Goal: Information Seeking & Learning: Learn about a topic

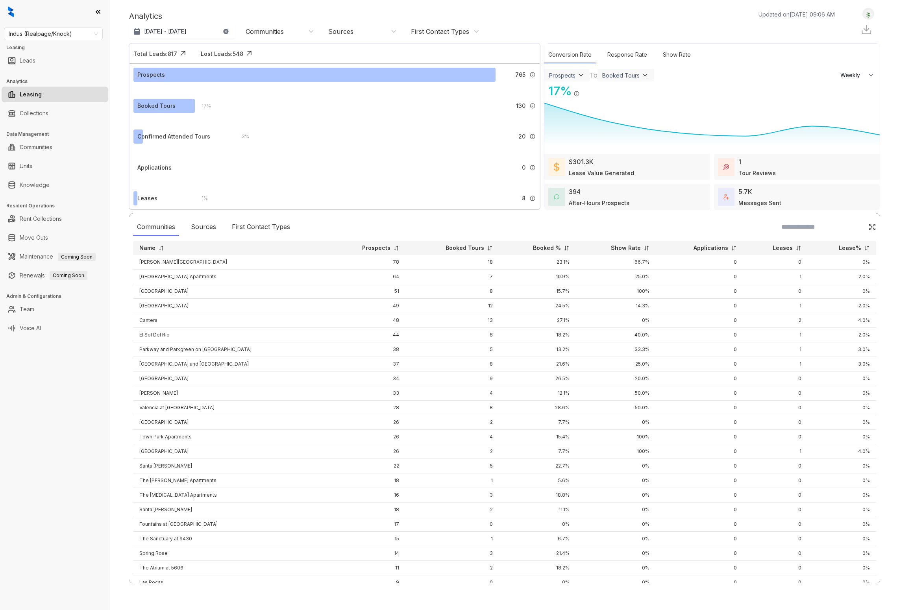
select select "******"
click at [28, 31] on span "Indus (Realpage/Knock)" at bounding box center [53, 34] width 89 height 12
type input "*****"
click at [50, 47] on div "Raintree Partners" at bounding box center [53, 49] width 86 height 9
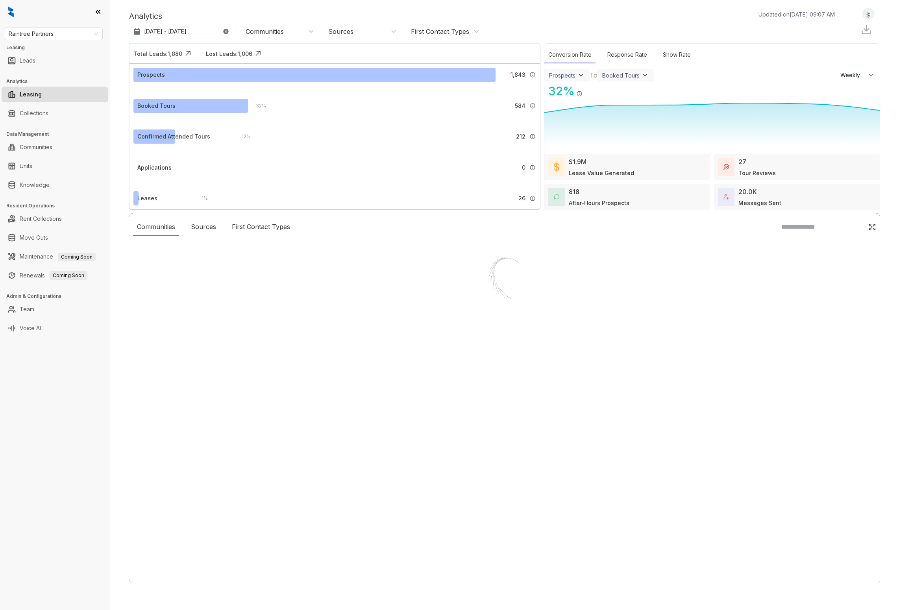
select select "******"
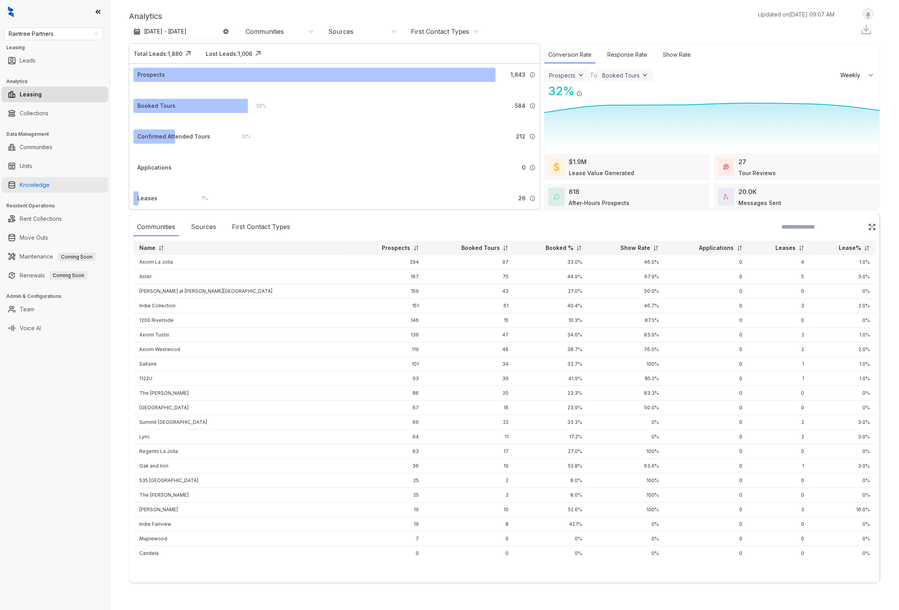
click at [43, 186] on link "Knowledge" at bounding box center [35, 185] width 30 height 16
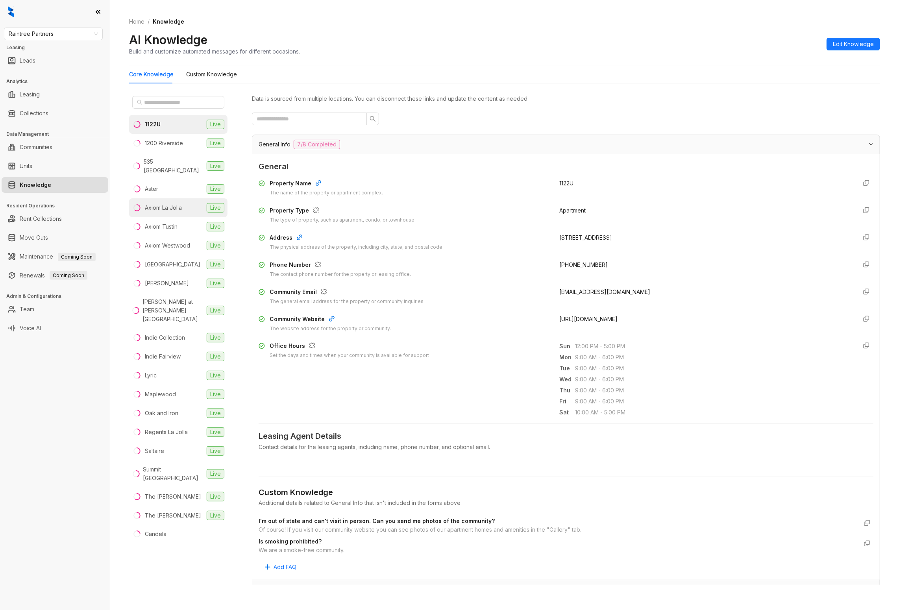
click at [164, 205] on li "Axiom La Jolla Live" at bounding box center [178, 207] width 98 height 19
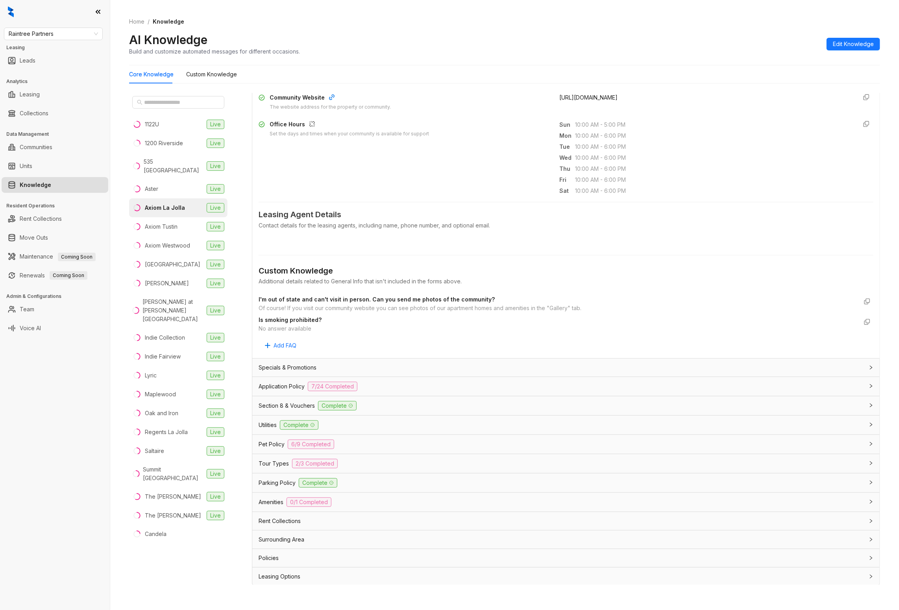
scroll to position [224, 0]
click at [318, 468] on div "Tour Types 2/3 Completed" at bounding box center [566, 462] width 628 height 19
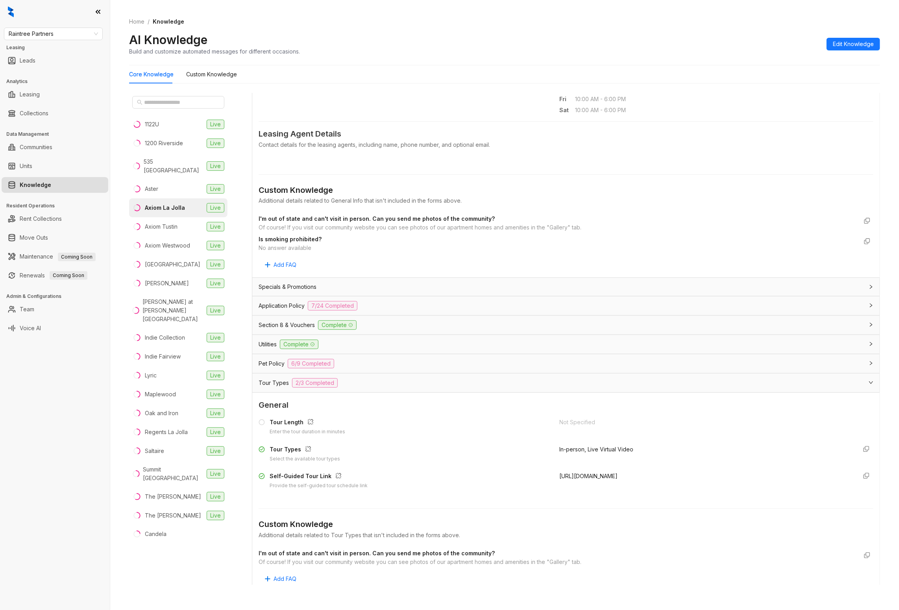
scroll to position [363, 0]
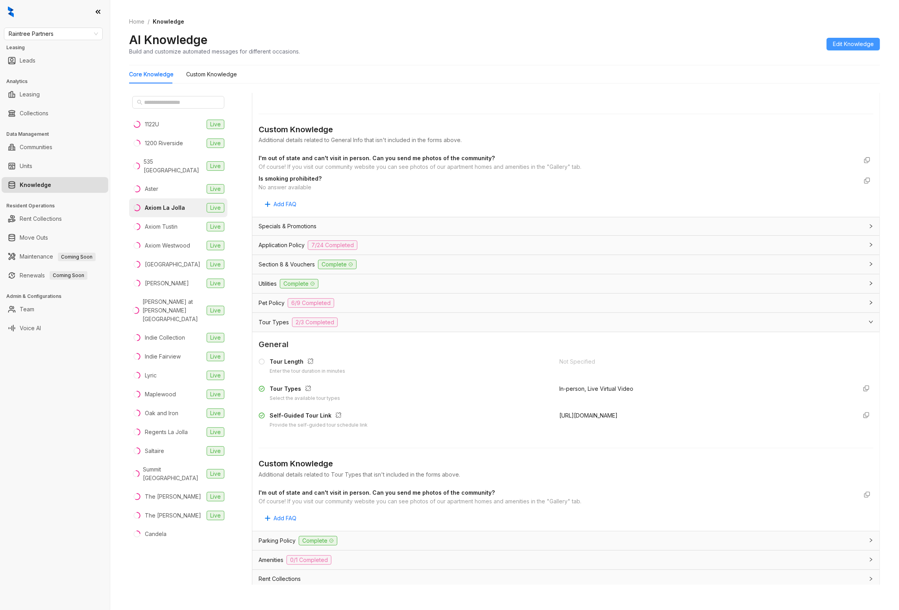
click at [866, 42] on span "Edit Knowledge" at bounding box center [853, 44] width 41 height 9
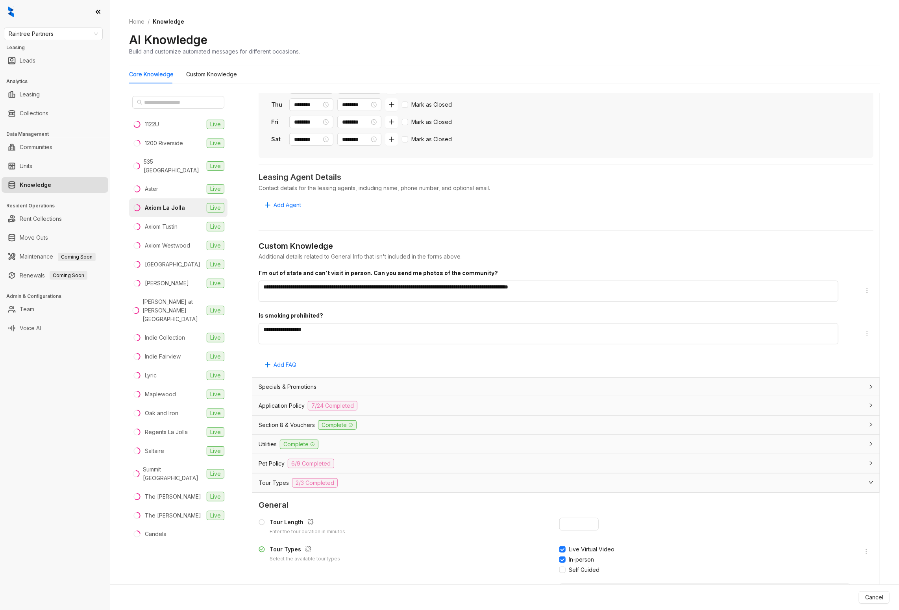
scroll to position [467, 0]
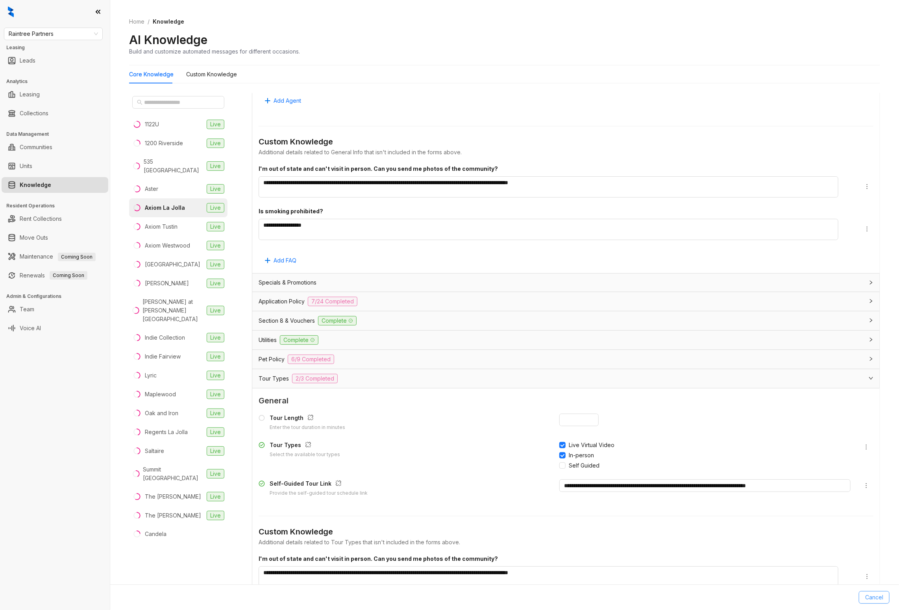
click at [864, 596] on button "Cancel" at bounding box center [874, 597] width 31 height 13
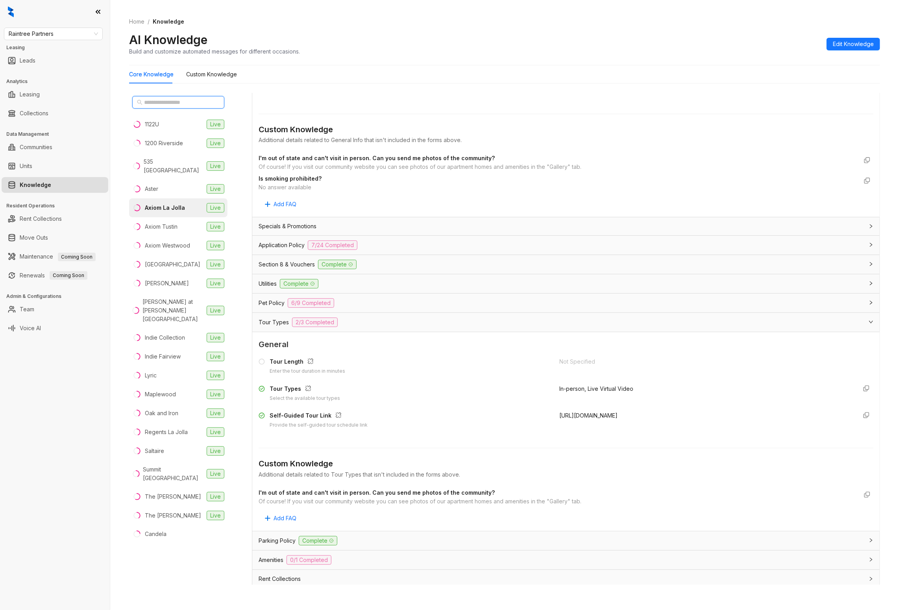
click at [207, 101] on input "text" at bounding box center [178, 102] width 69 height 9
click at [63, 37] on span "Raintree Partners" at bounding box center [53, 34] width 89 height 12
type input "**"
click at [55, 52] on div "[PERSON_NAME] Residential" at bounding box center [53, 49] width 86 height 9
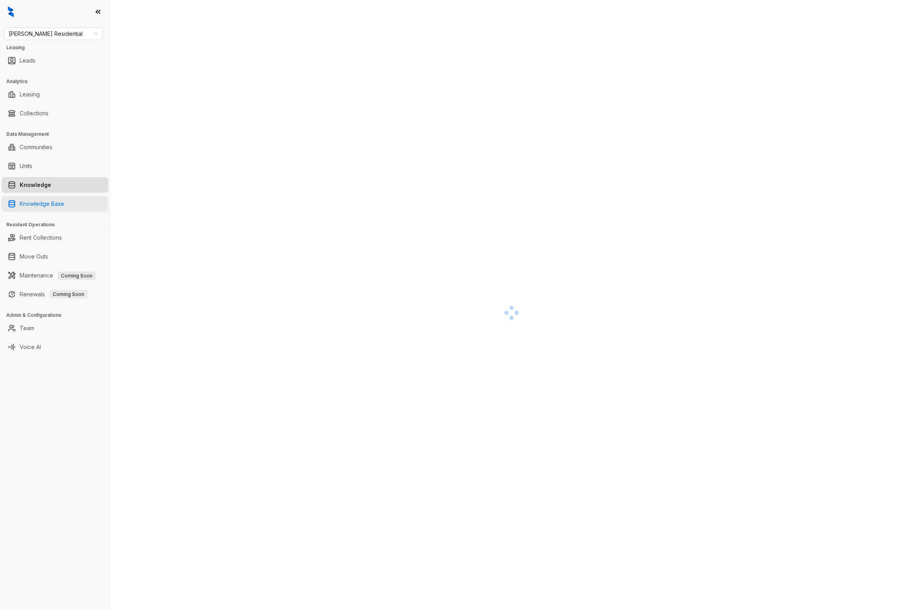
click at [56, 202] on link "Knowledge Base" at bounding box center [42, 204] width 44 height 16
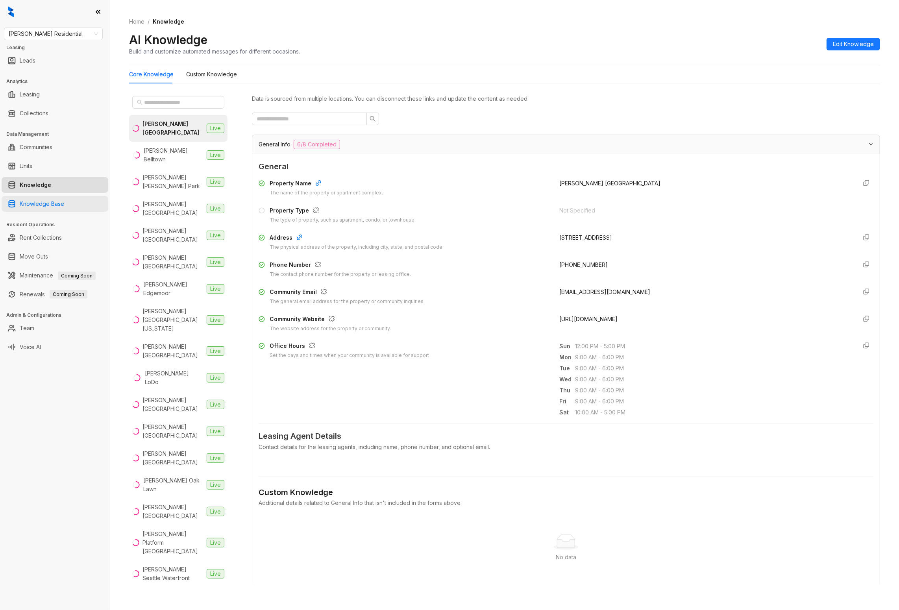
click at [58, 200] on link "Knowledge Base" at bounding box center [42, 204] width 44 height 16
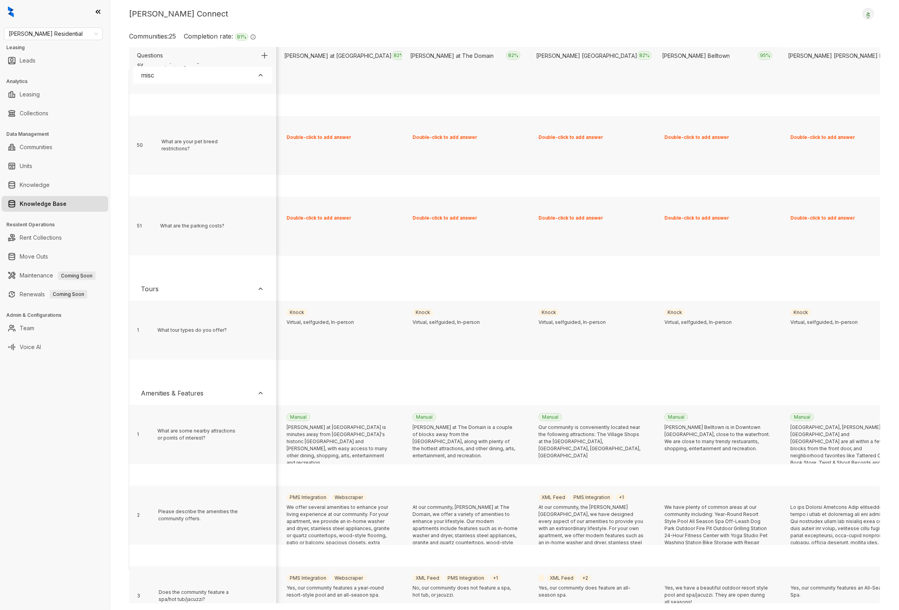
scroll to position [1183, 386]
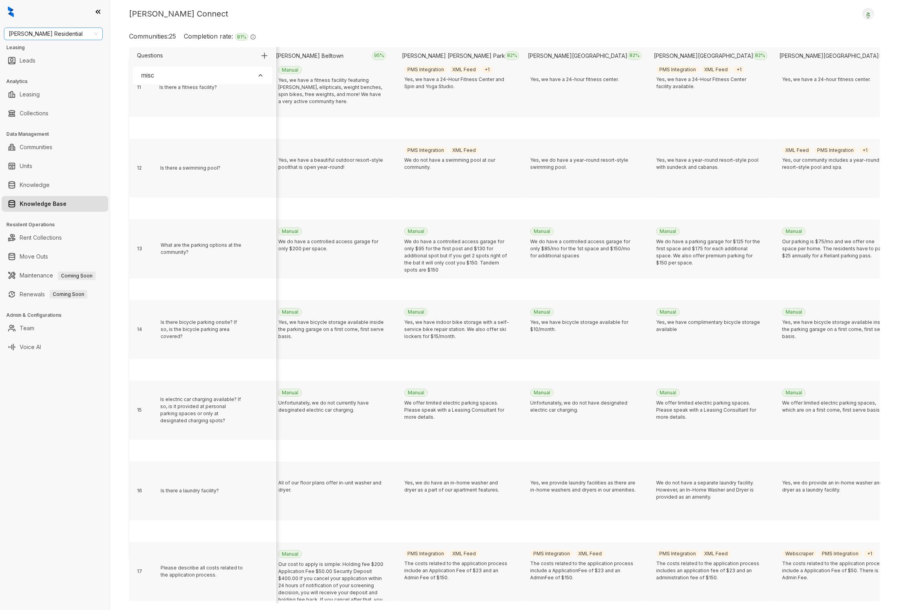
click at [66, 39] on span "[PERSON_NAME] Residential" at bounding box center [53, 34] width 89 height 12
type input "***"
click at [62, 46] on div "Case and Associates" at bounding box center [53, 49] width 86 height 9
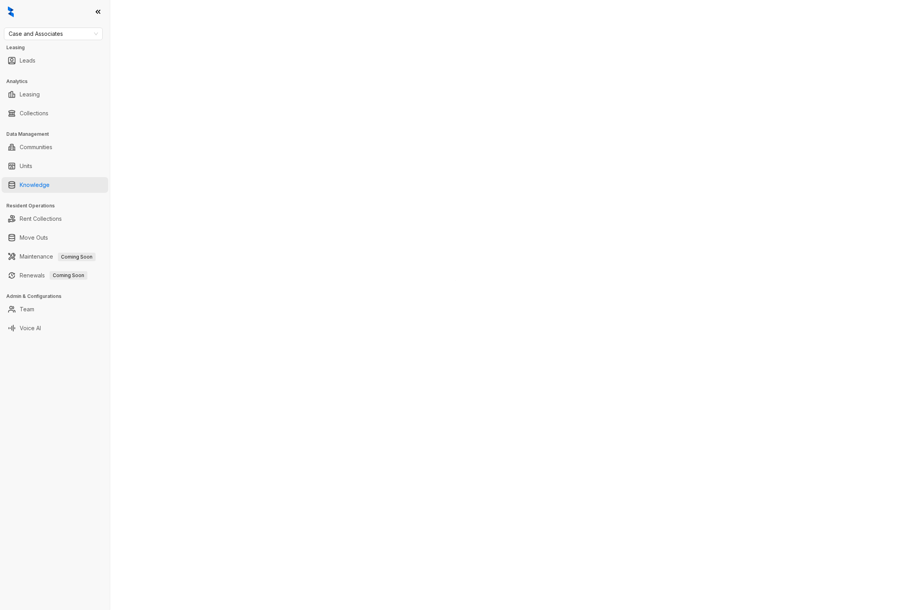
click at [38, 186] on link "Knowledge" at bounding box center [35, 185] width 30 height 16
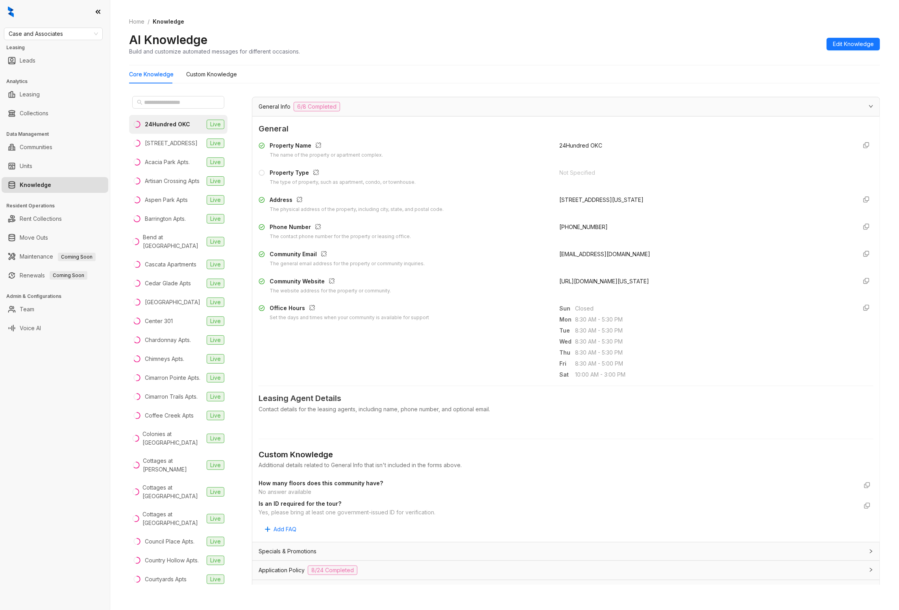
scroll to position [243, 0]
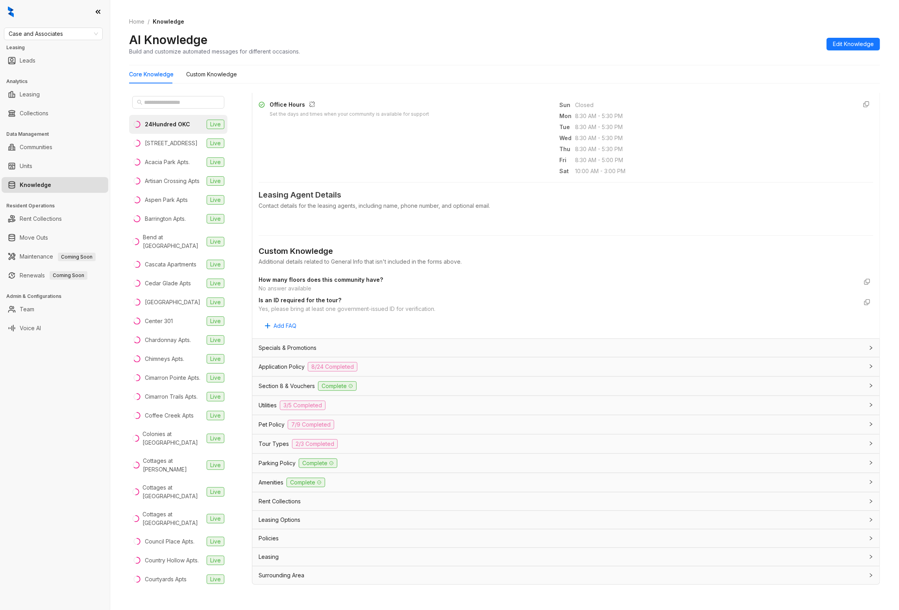
click at [327, 436] on div "Tour Types 2/3 Completed" at bounding box center [566, 444] width 628 height 19
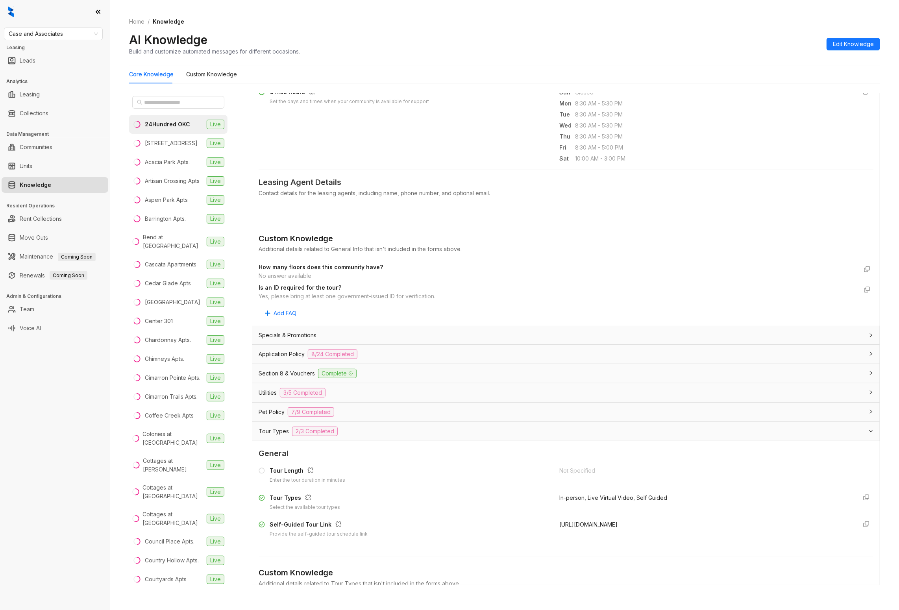
scroll to position [285, 0]
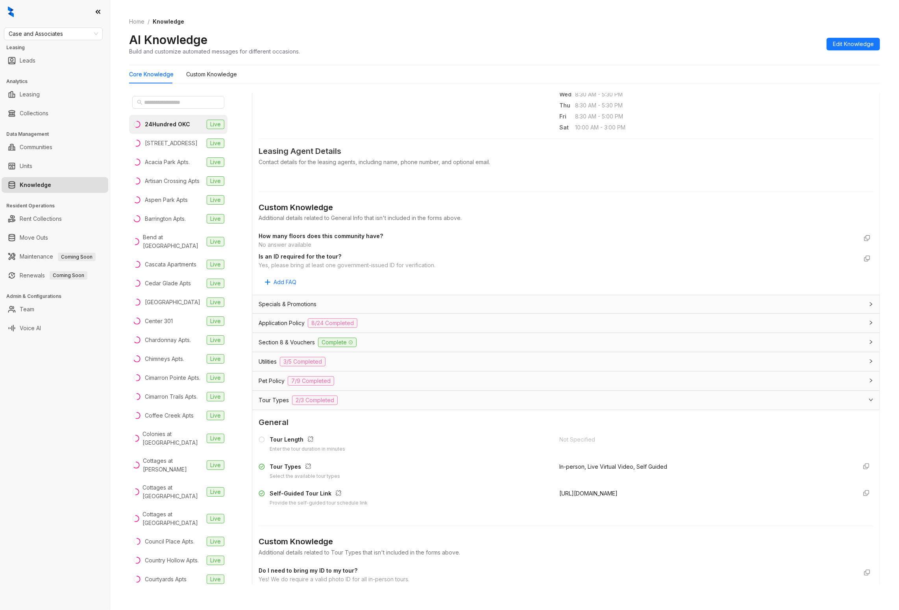
drag, startPoint x: 727, startPoint y: 500, endPoint x: 556, endPoint y: 489, distance: 172.0
click at [556, 489] on div "Tour Length Enter the tour duration in minutes Not Specified Tour Types Select …" at bounding box center [566, 471] width 615 height 78
copy span "https://app.tour24now.com/prospect/tour/24hundred/register/"
